Goal: Browse casually

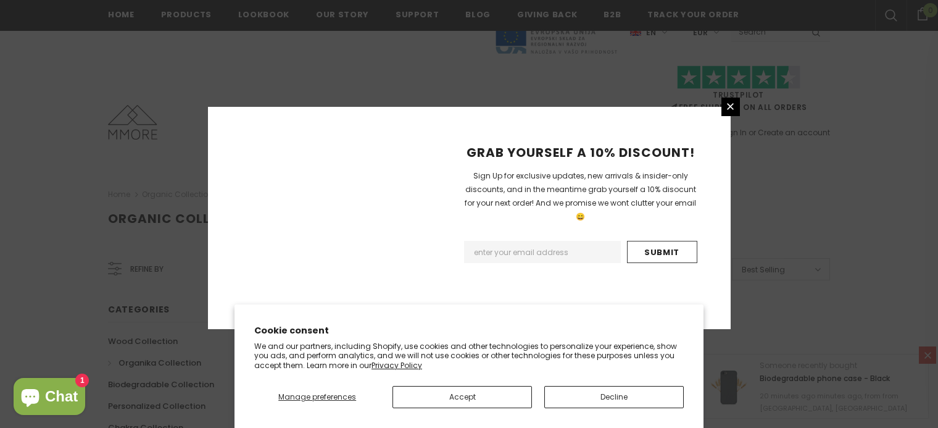
scroll to position [837, 0]
